Goal: Find specific page/section: Find specific page/section

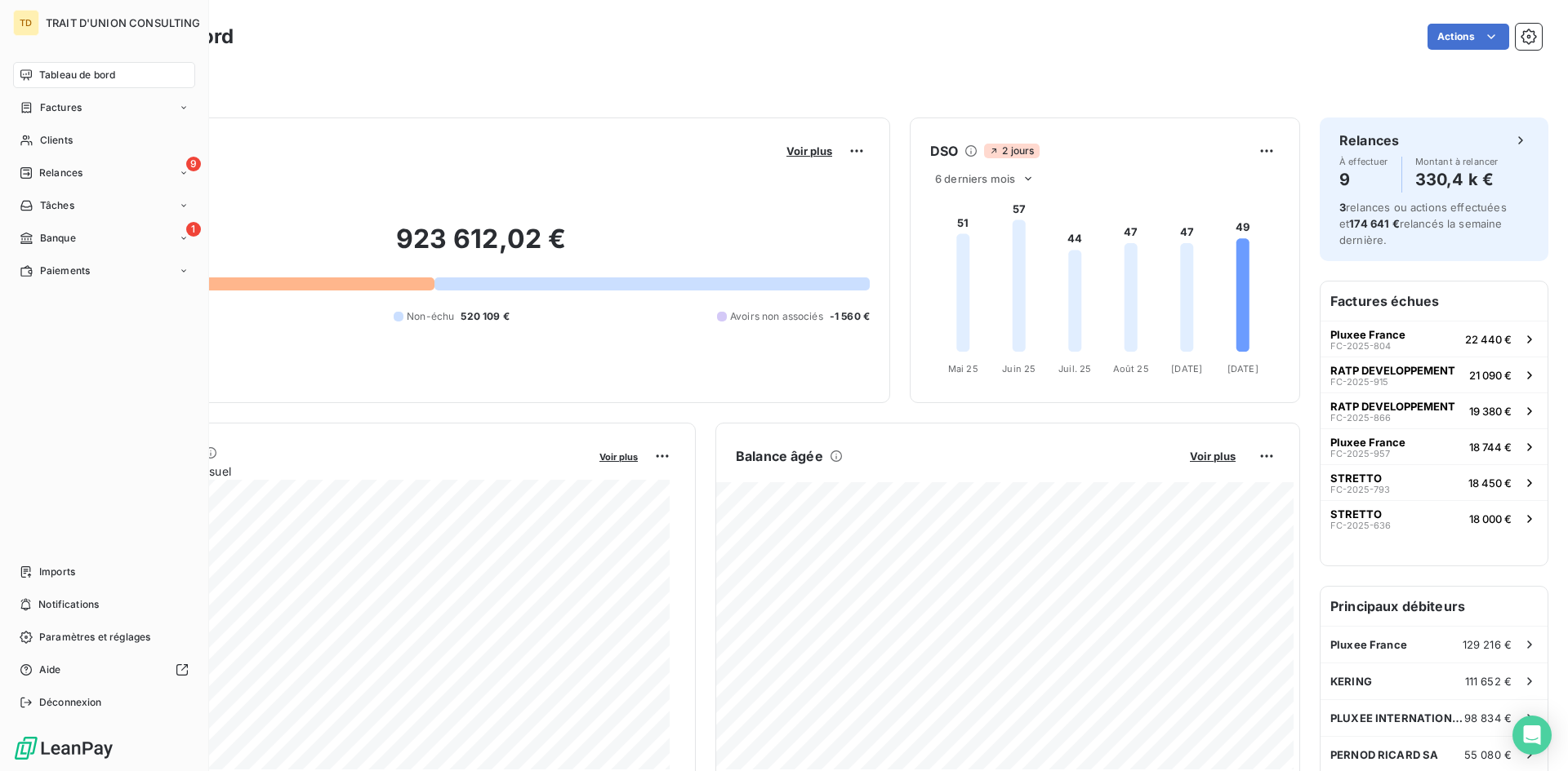
click at [36, 79] on div "Tableau de bord" at bounding box center [104, 75] width 182 height 26
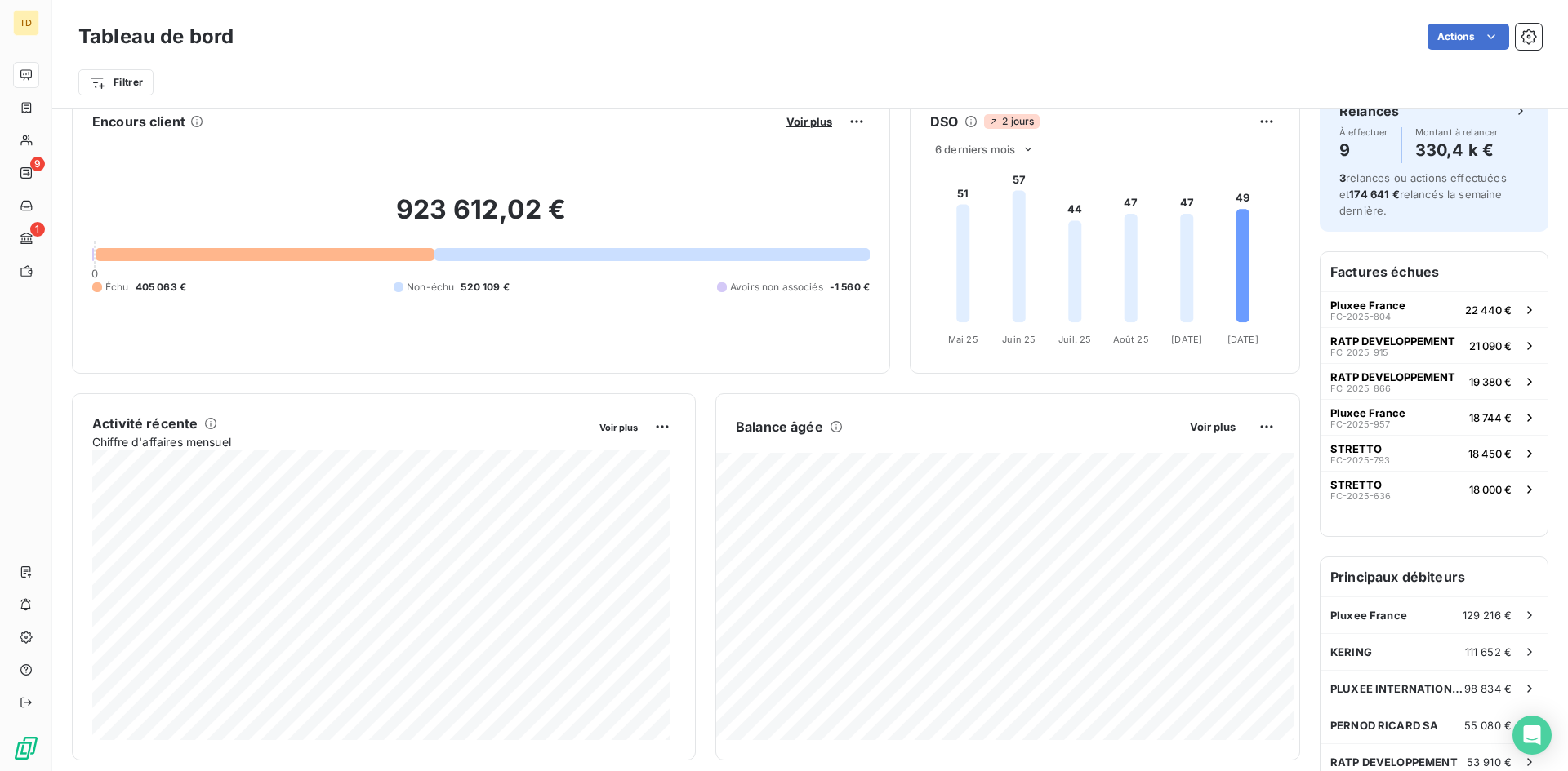
scroll to position [83, 0]
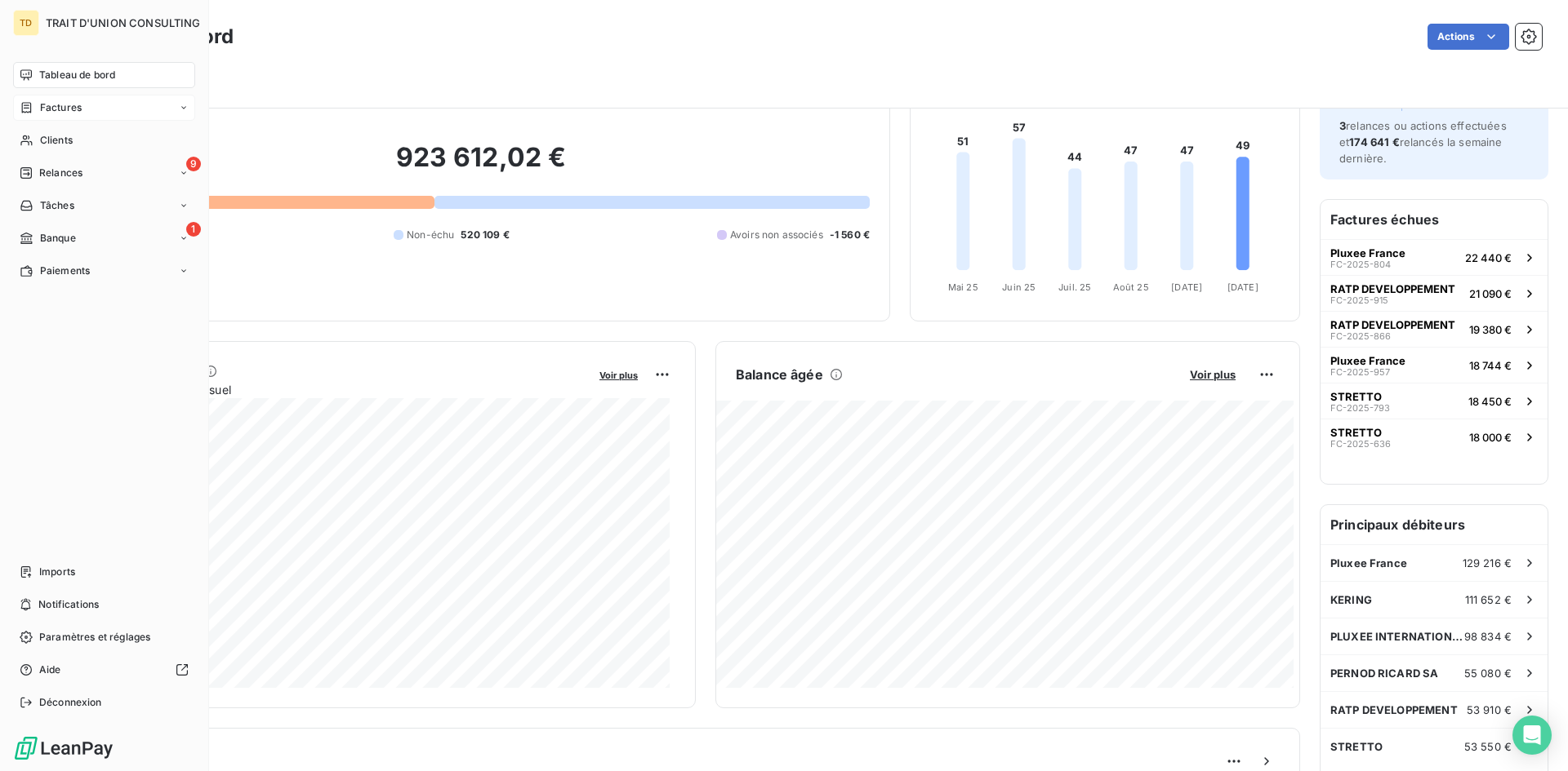
click at [55, 116] on div "Factures" at bounding box center [104, 107] width 182 height 26
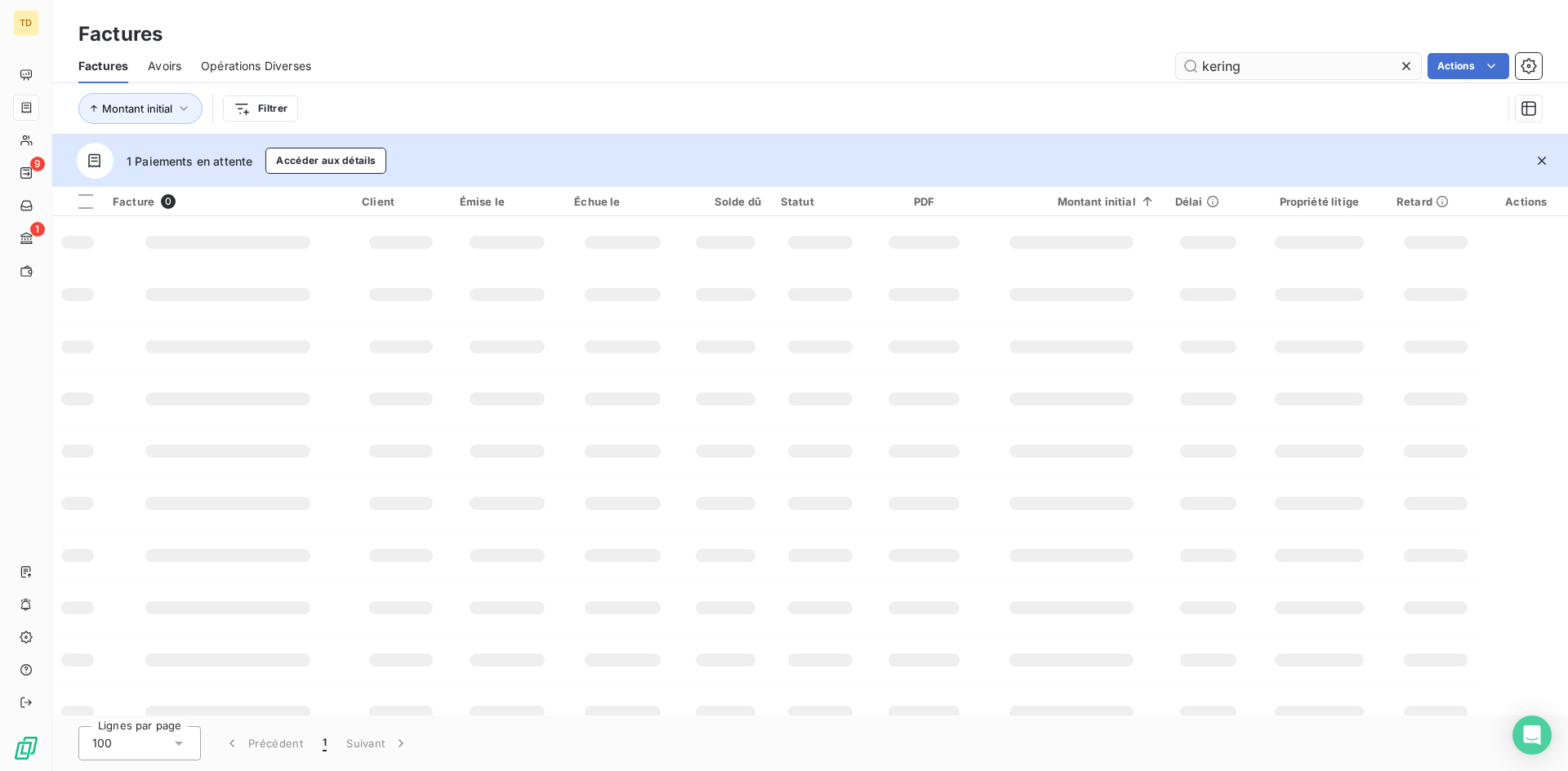
click at [1248, 59] on input "kering" at bounding box center [1299, 66] width 245 height 26
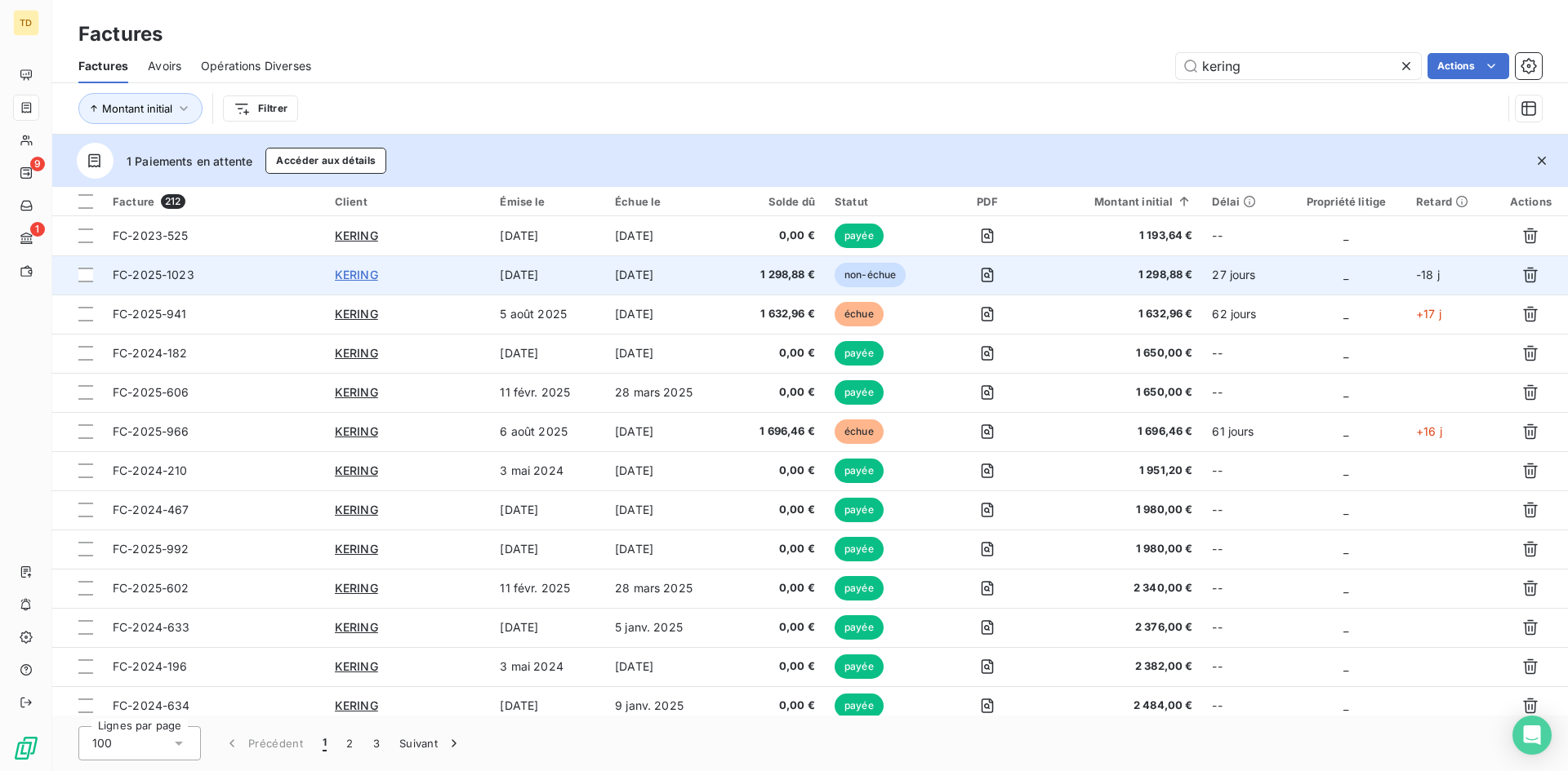
click at [343, 280] on span "KERING" at bounding box center [356, 274] width 43 height 13
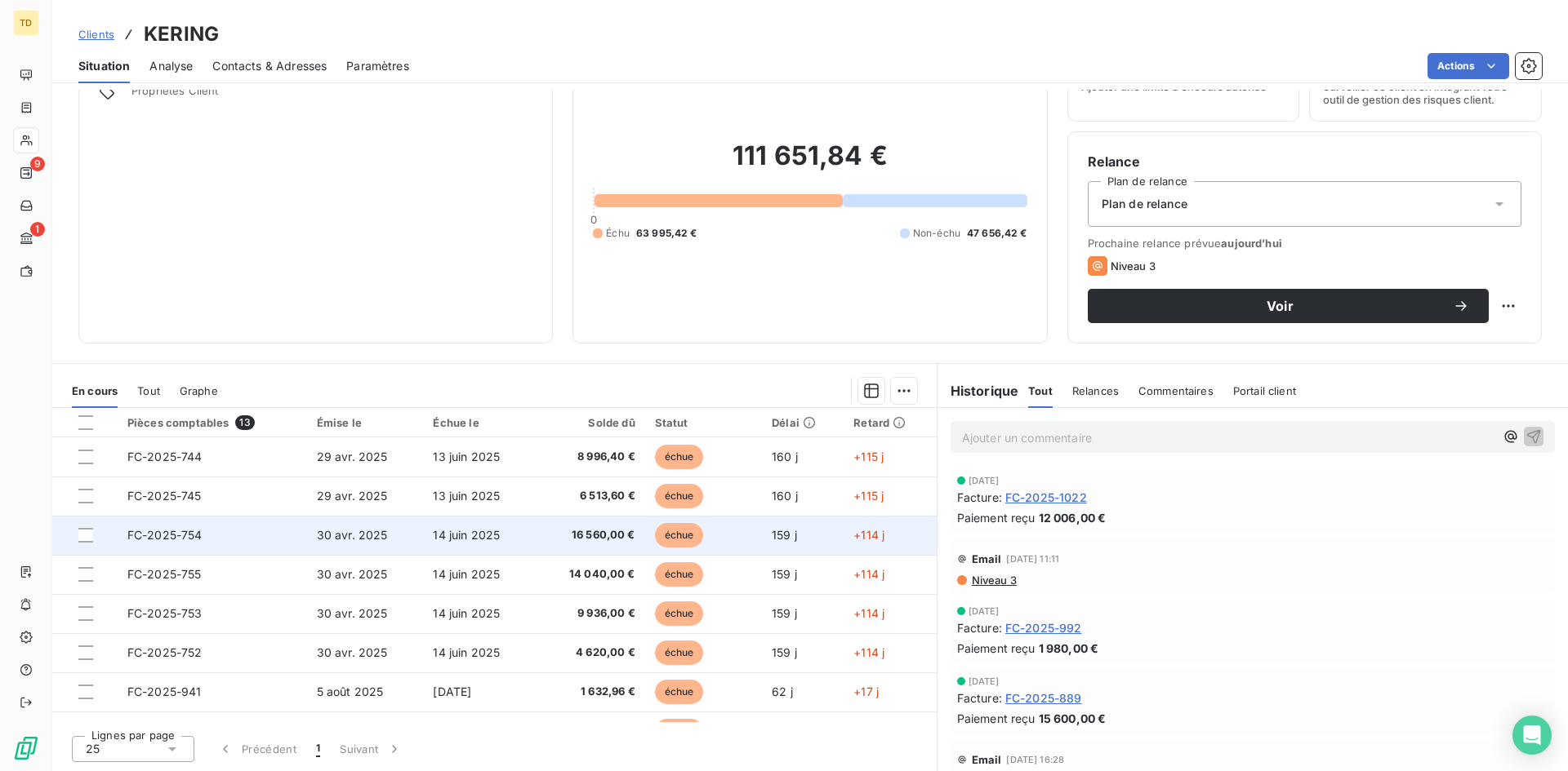
scroll to position [82, 0]
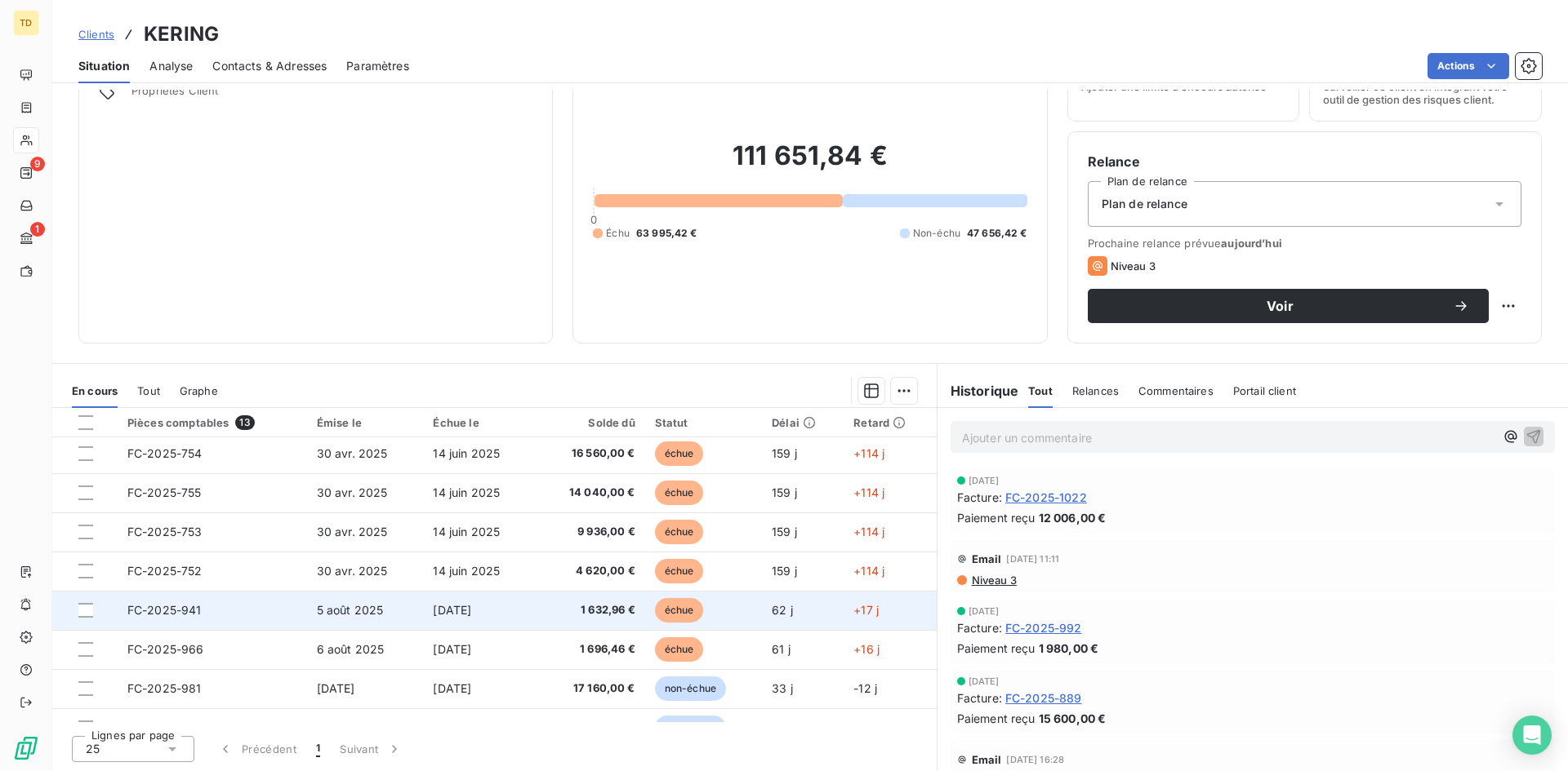
click at [532, 618] on td "[DATE]" at bounding box center [478, 611] width 111 height 40
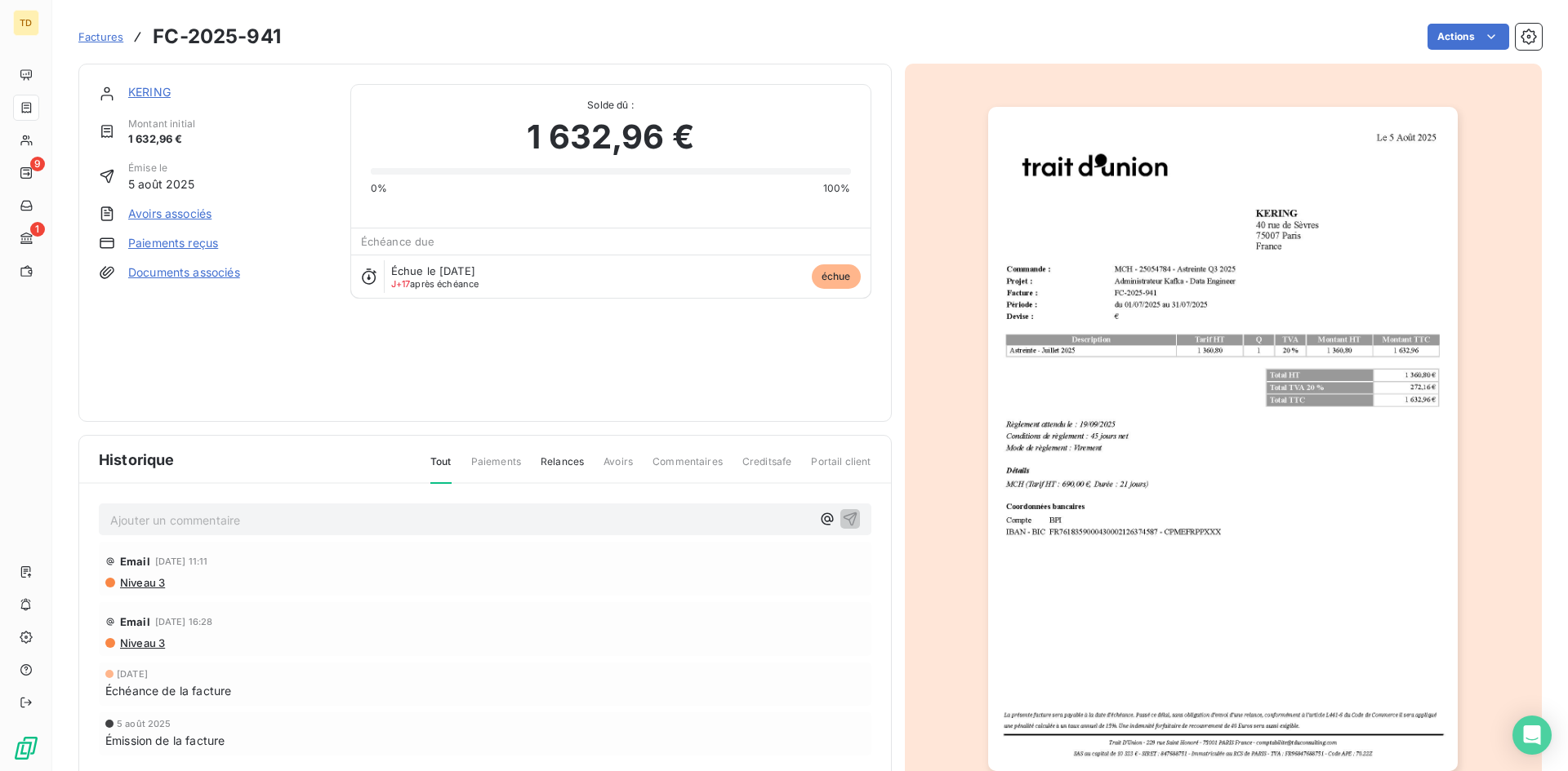
click at [1152, 386] on img "button" at bounding box center [1223, 439] width 470 height 665
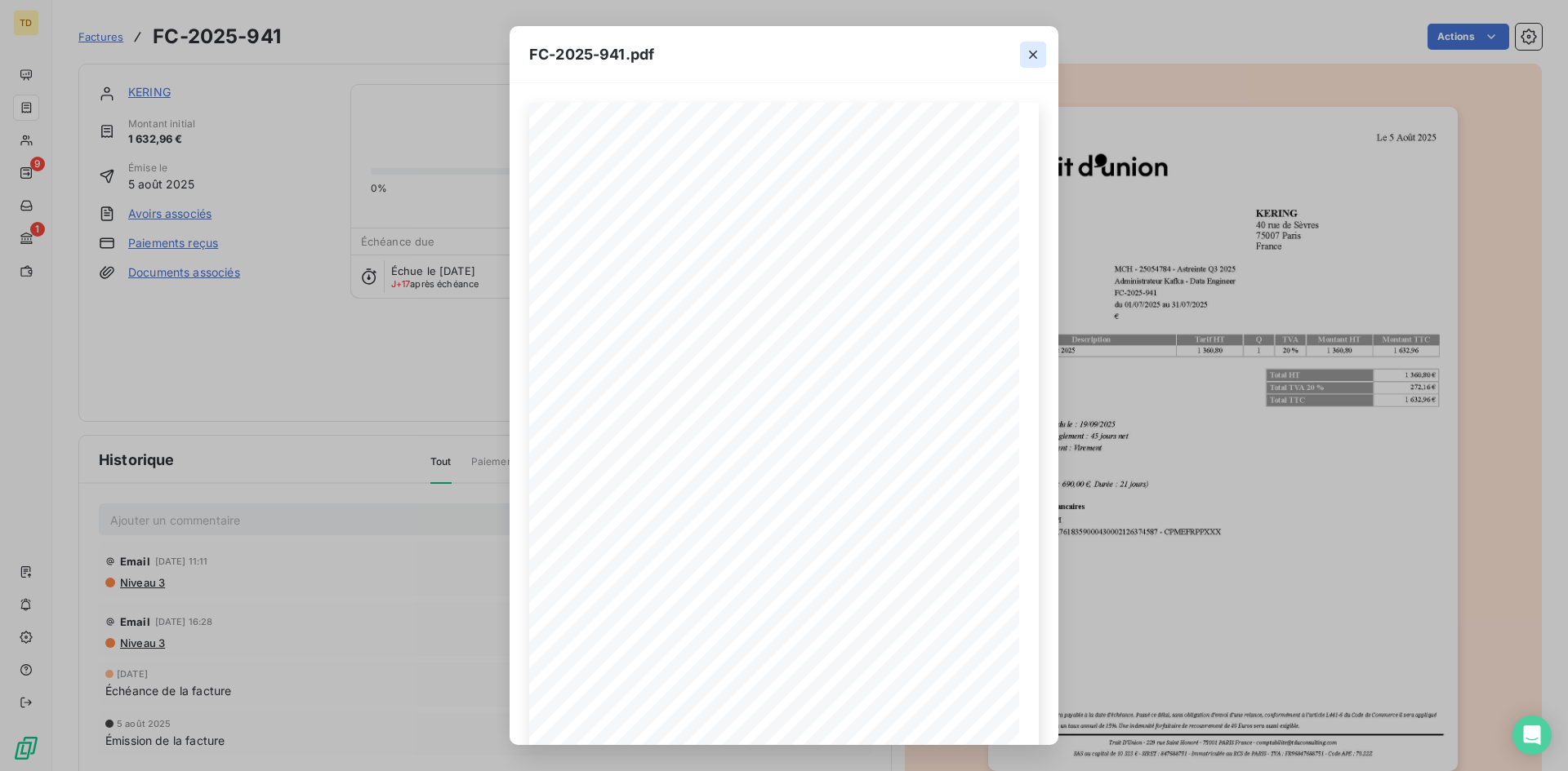
click at [1029, 47] on icon "button" at bounding box center [1033, 55] width 16 height 16
